Goal: Task Accomplishment & Management: Use online tool/utility

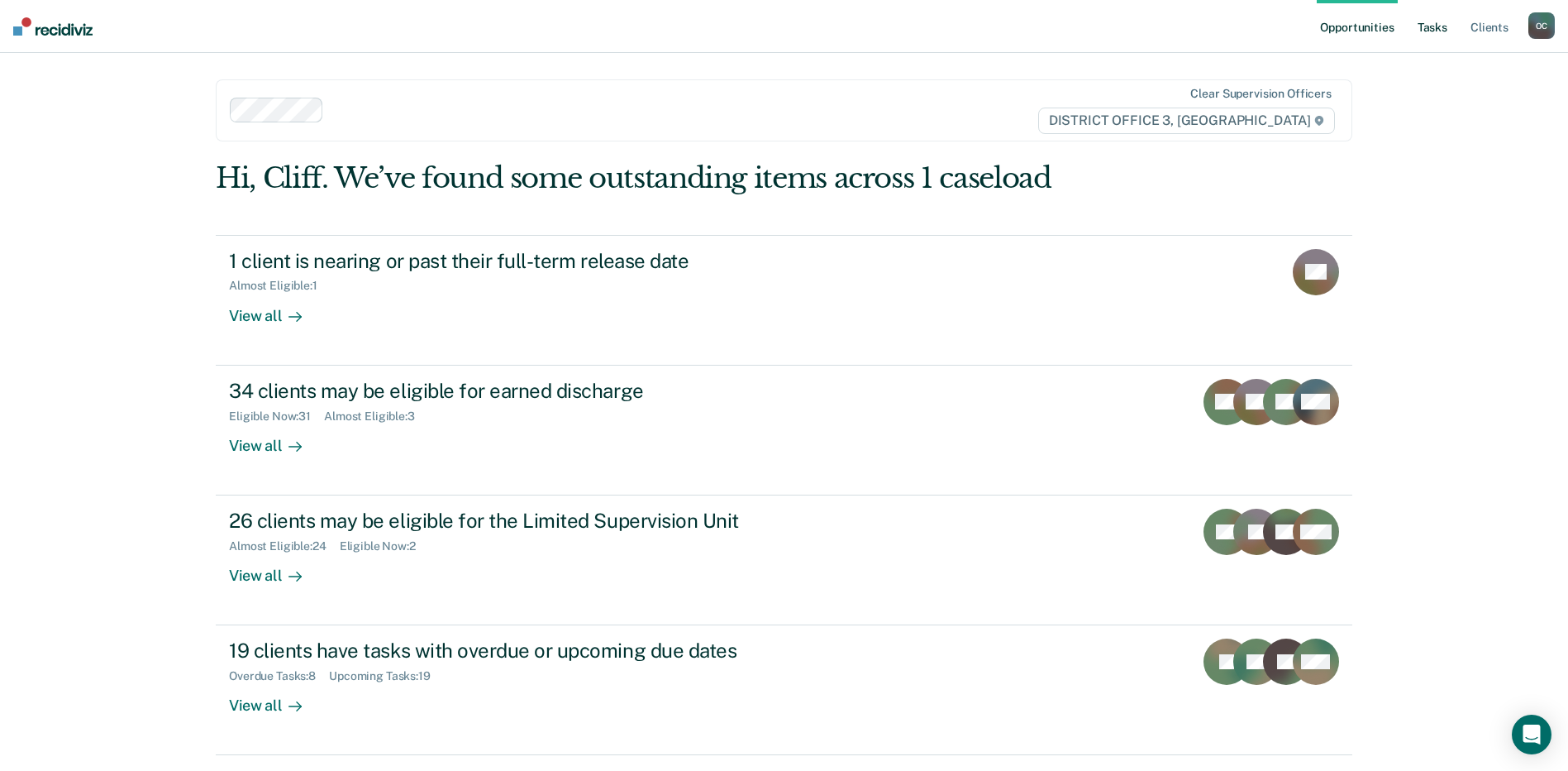
click at [1431, 30] on link "Tasks" at bounding box center [1432, 26] width 36 height 53
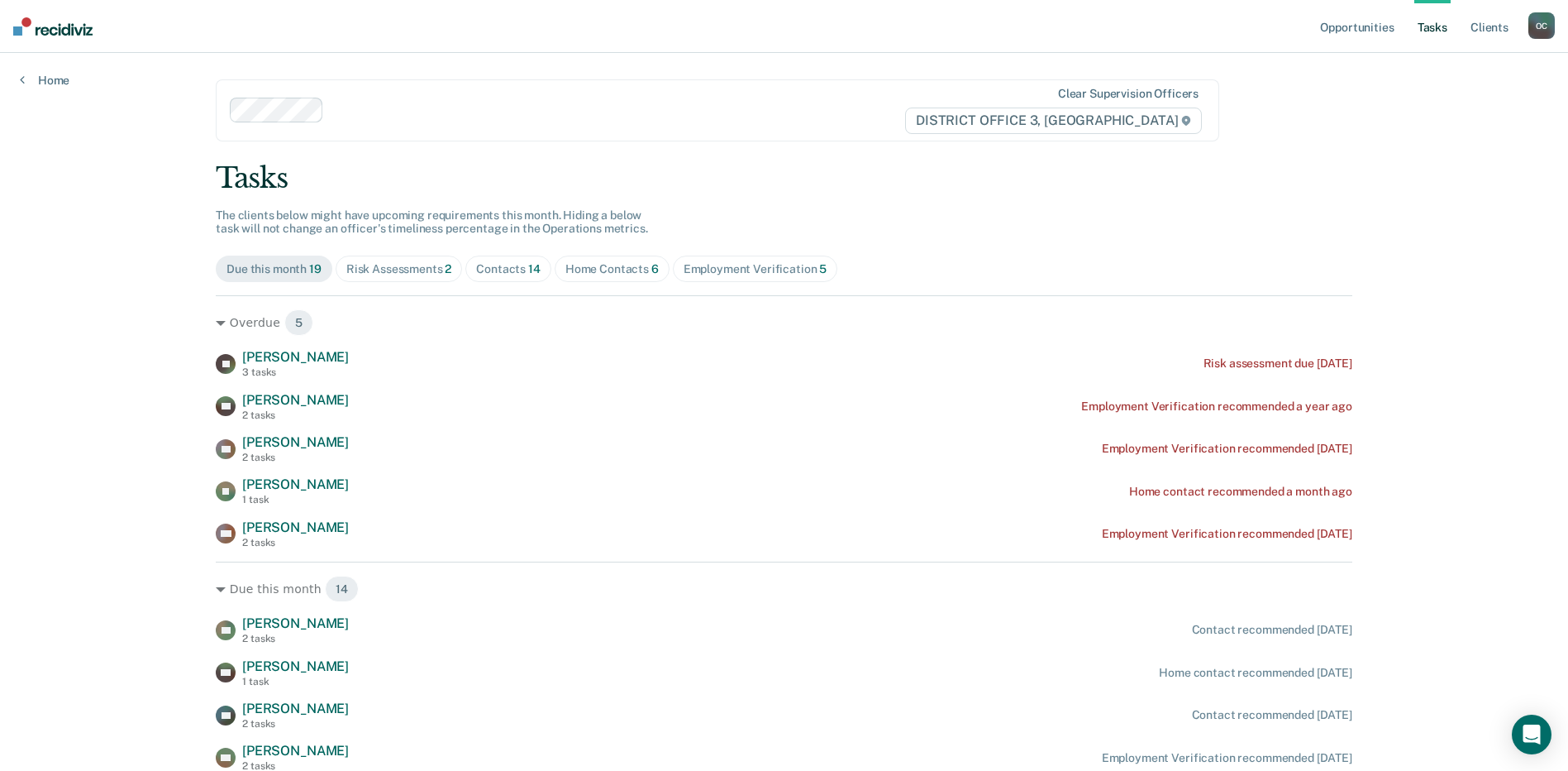
click at [717, 267] on div "Employment Verification 5" at bounding box center [755, 269] width 144 height 14
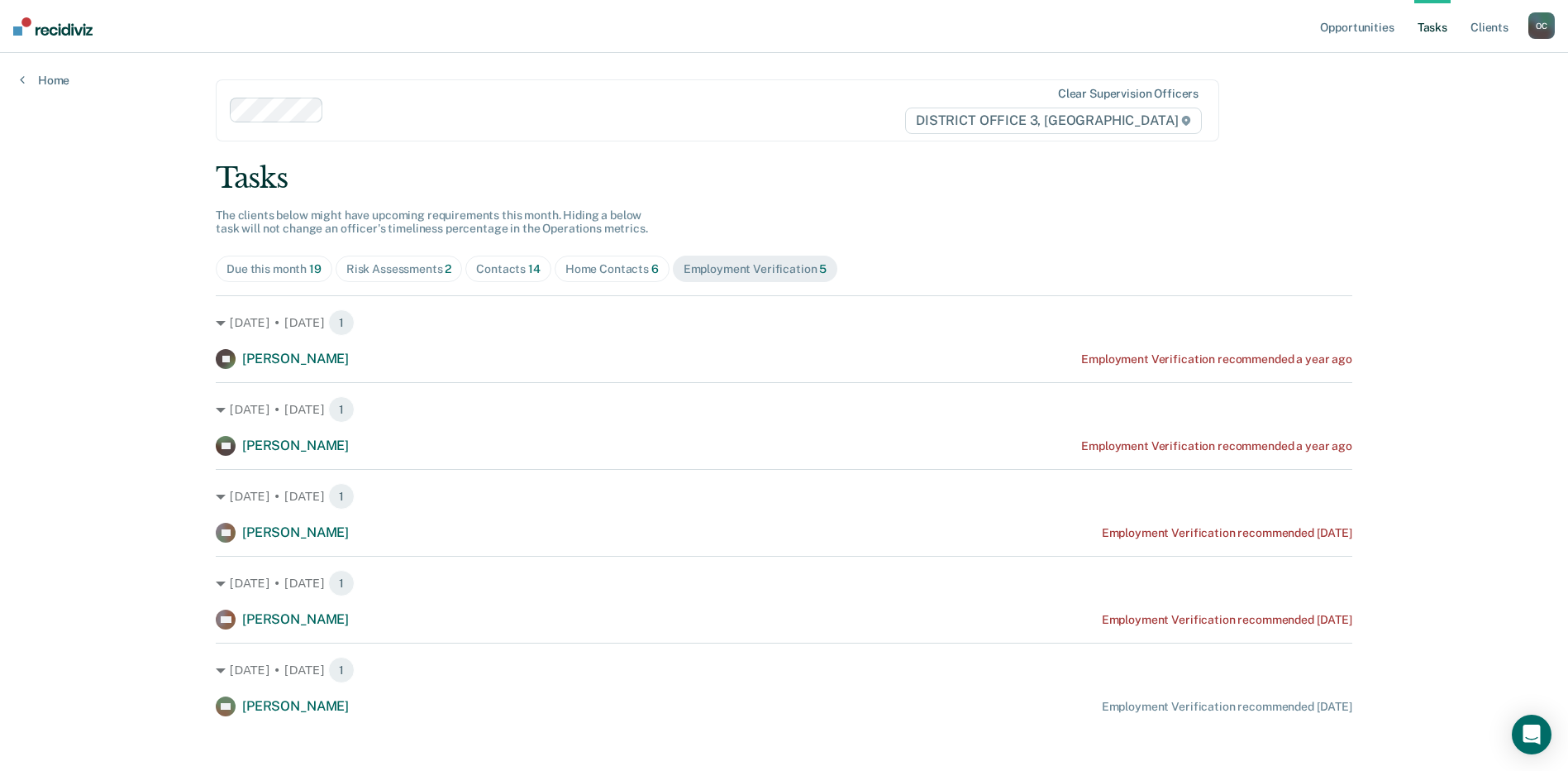
click at [242, 268] on div "Due this month 19" at bounding box center [275, 269] width 95 height 14
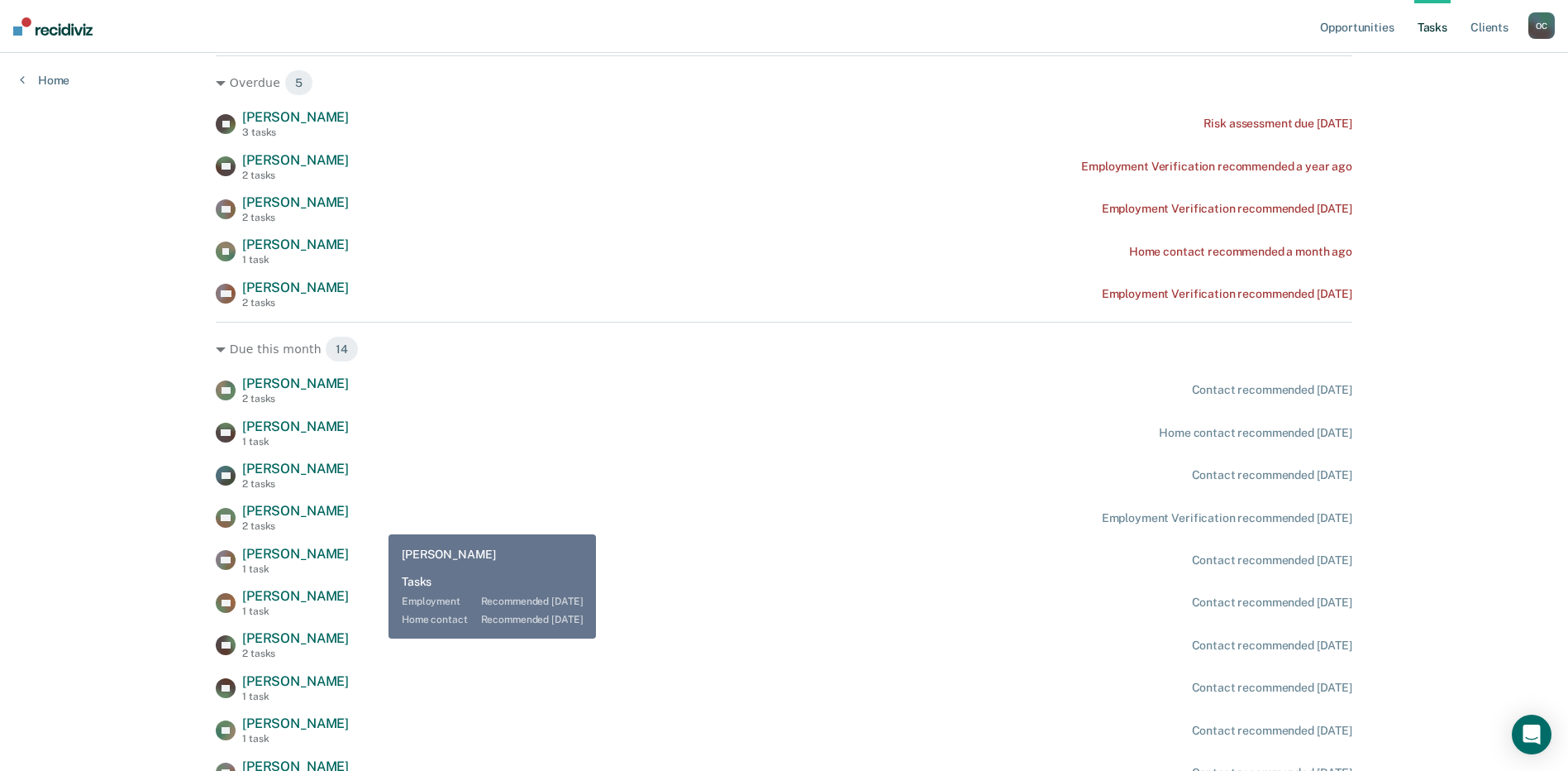
scroll to position [248, 0]
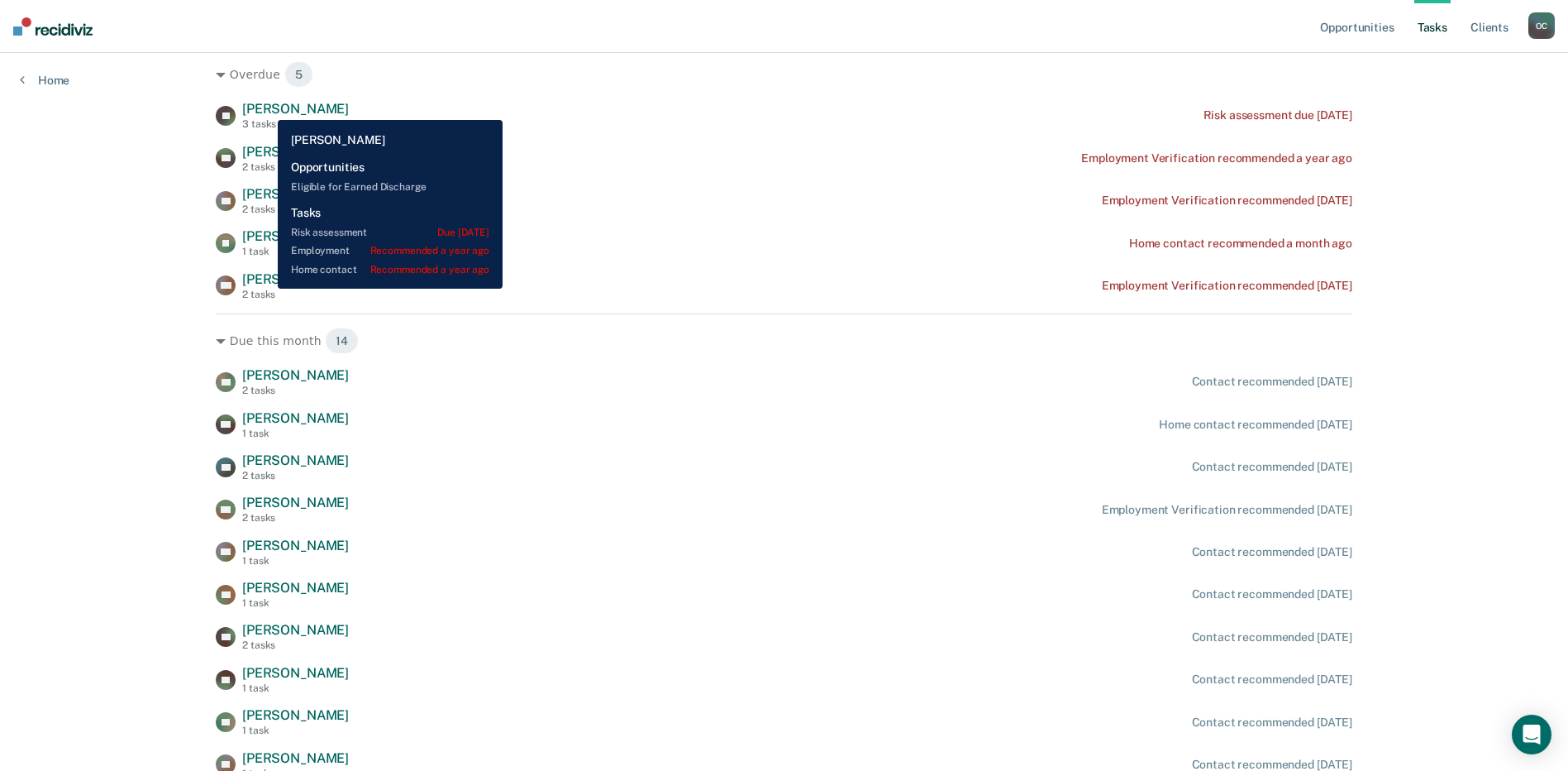
click at [266, 108] on span "[PERSON_NAME]" at bounding box center [295, 109] width 107 height 16
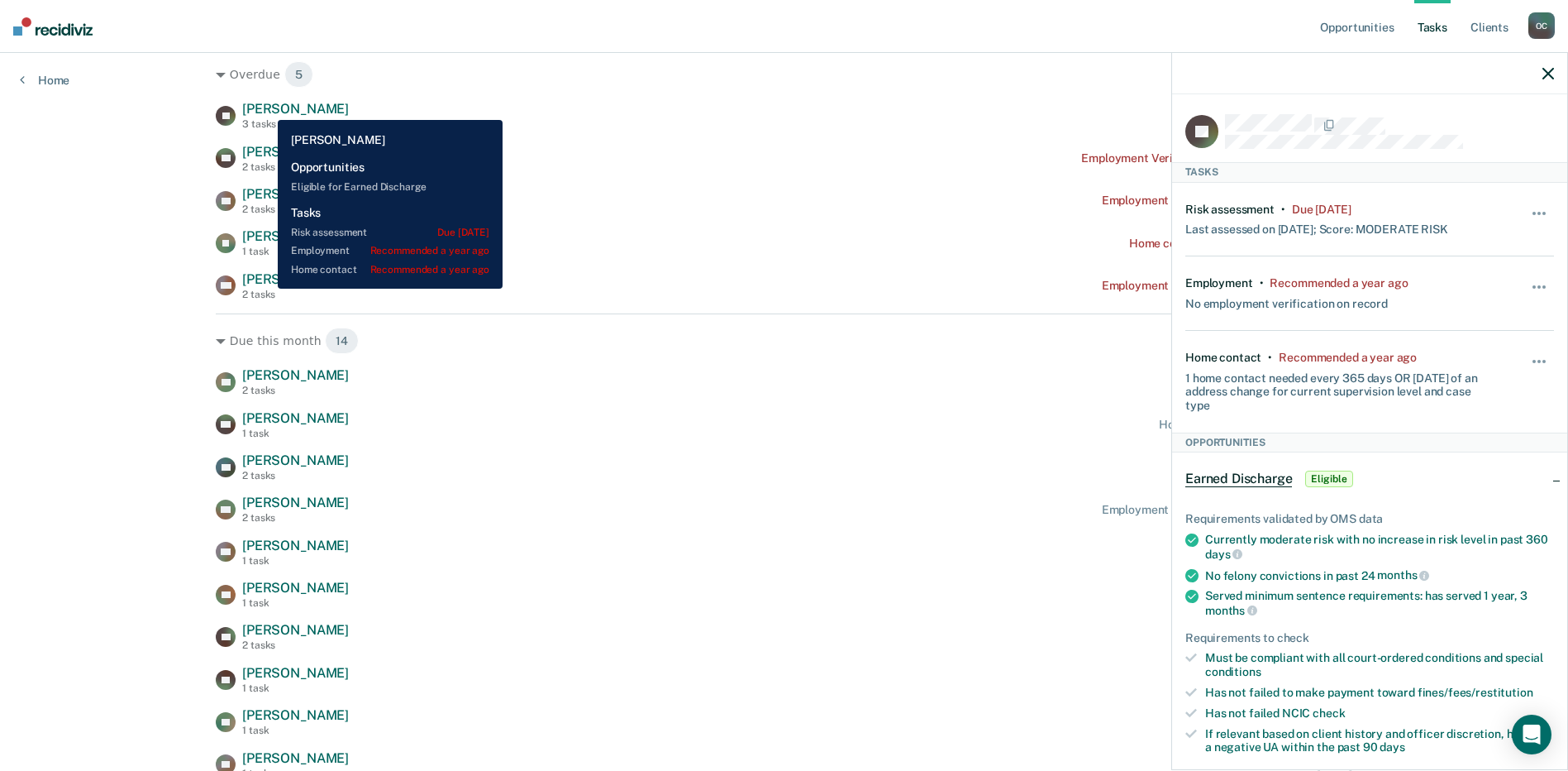
click at [266, 108] on span "[PERSON_NAME]" at bounding box center [295, 109] width 107 height 16
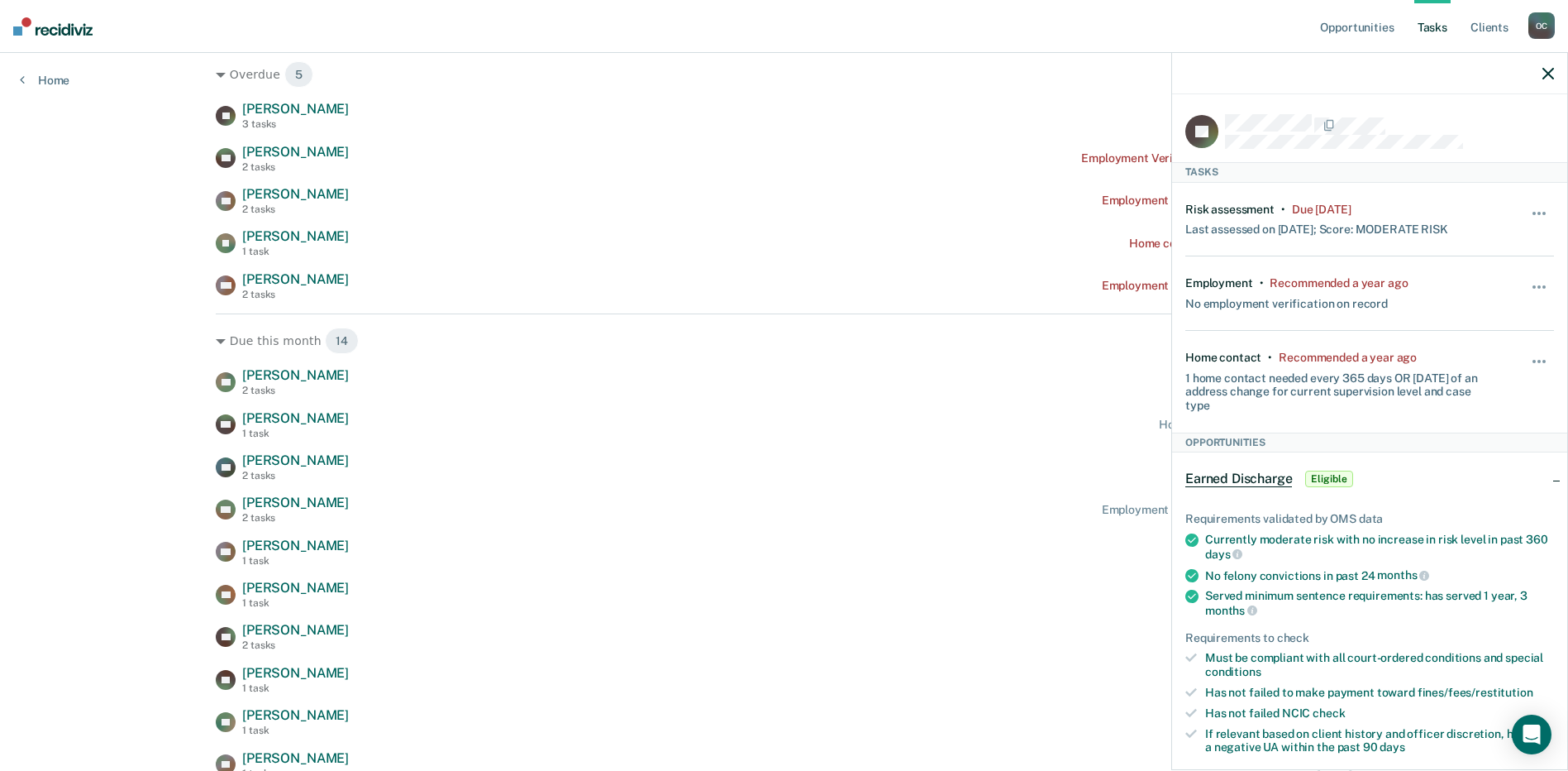
click at [1548, 73] on icon "button" at bounding box center [1548, 73] width 11 height 11
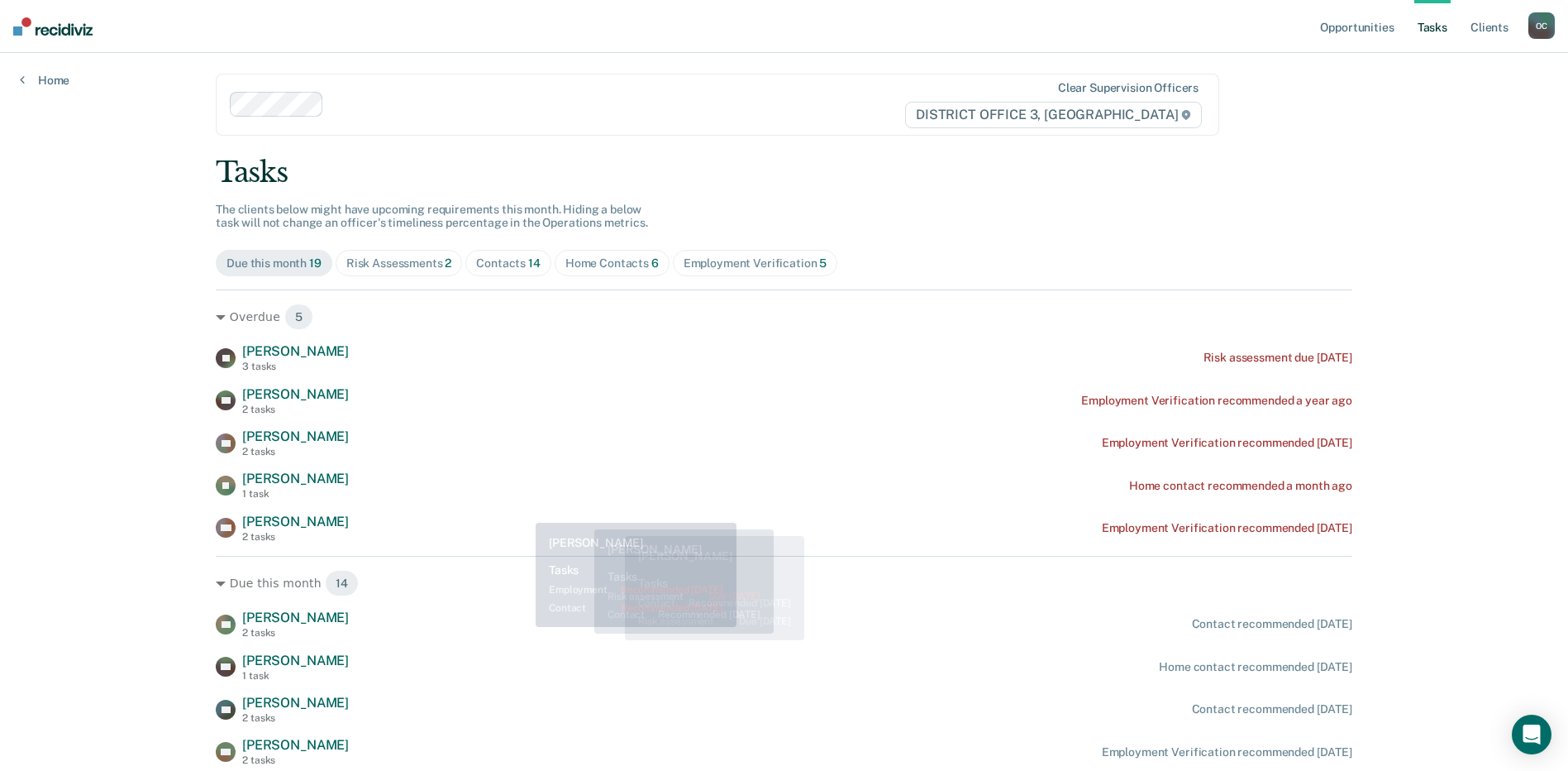
scroll to position [0, 0]
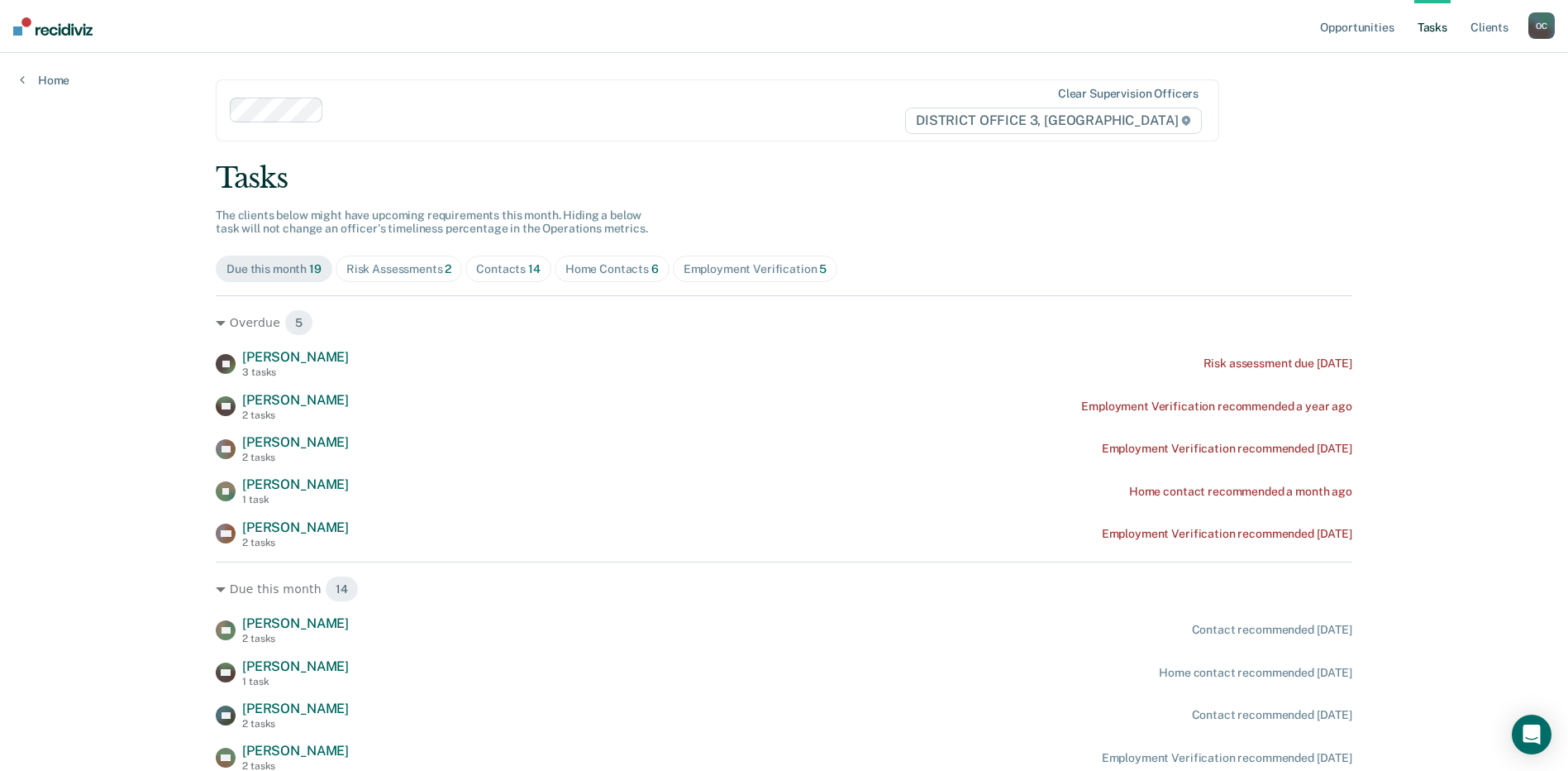
click at [625, 262] on div "Home Contacts 6" at bounding box center [613, 269] width 94 height 14
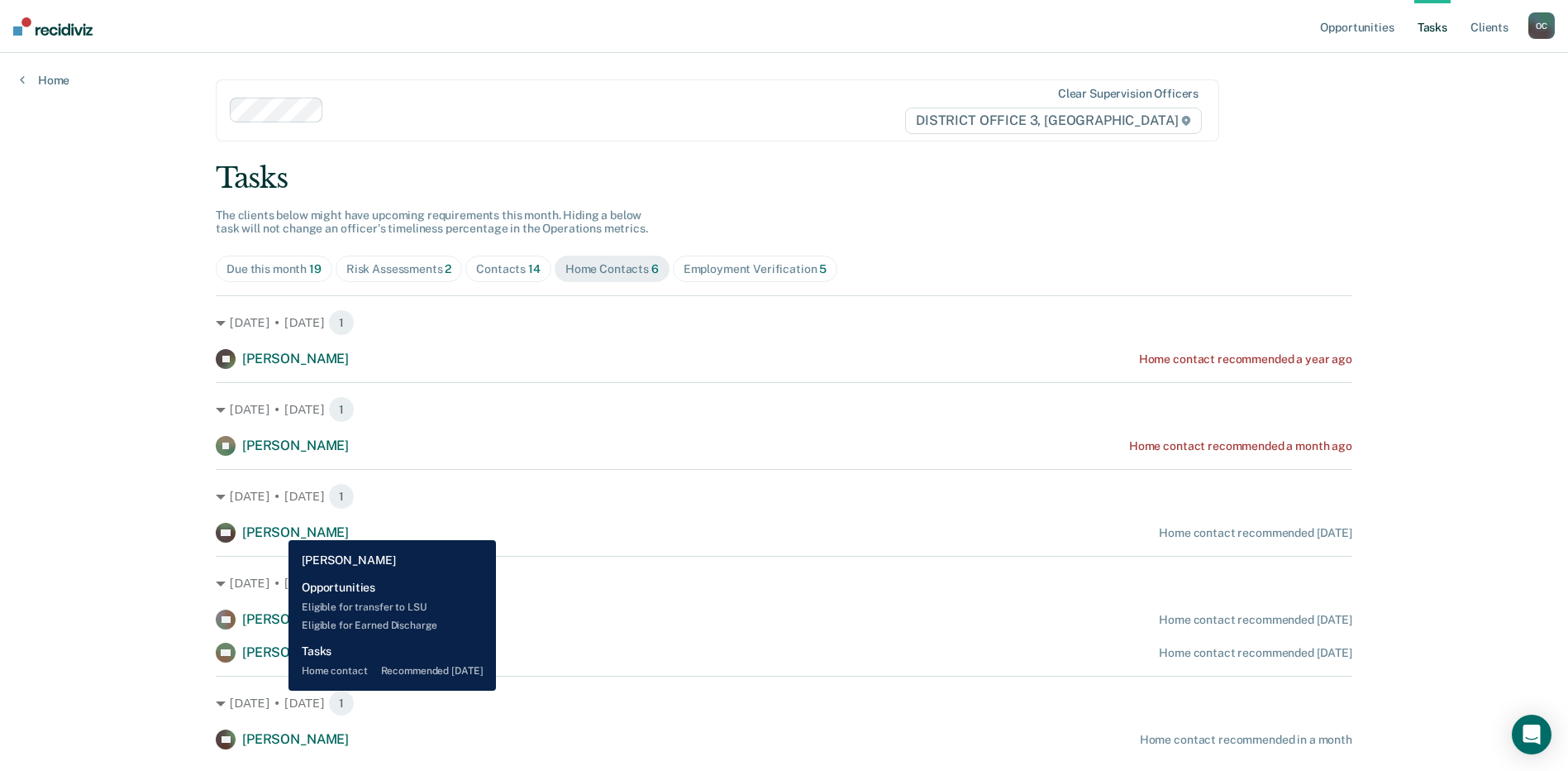
click at [276, 527] on span "[PERSON_NAME]" at bounding box center [295, 533] width 107 height 16
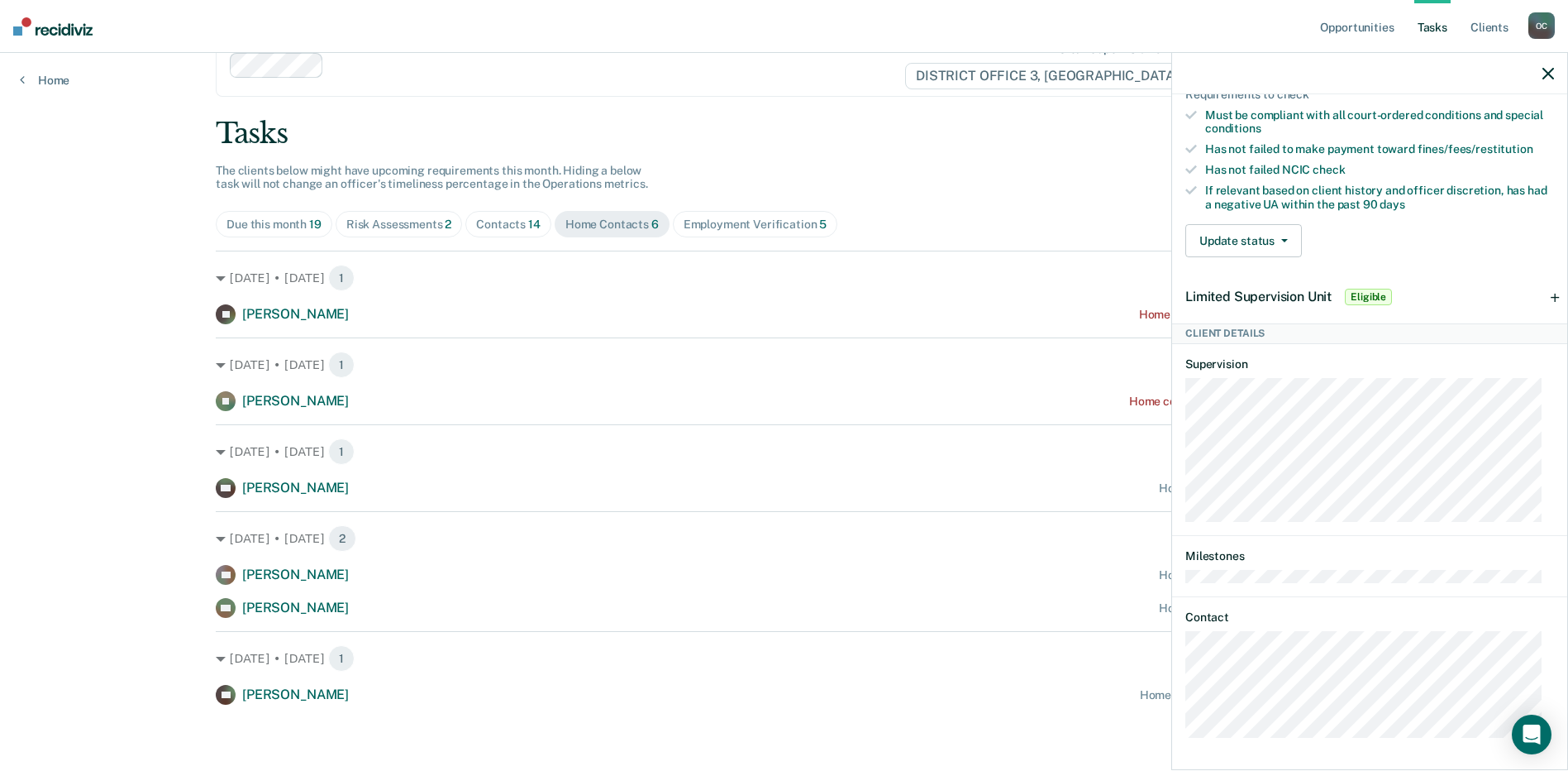
scroll to position [383, 0]
